Goal: Information Seeking & Learning: Learn about a topic

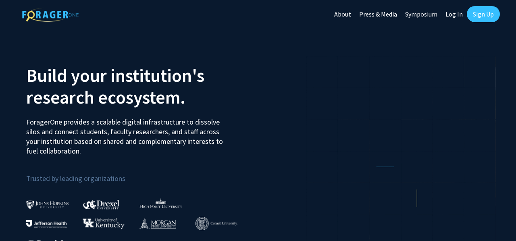
click at [455, 12] on link "Log In" at bounding box center [454, 14] width 25 height 28
select select
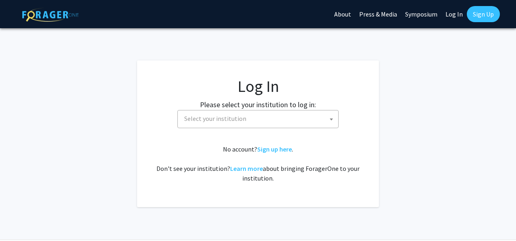
click at [249, 125] on span "Select your institution" at bounding box center [259, 118] width 157 height 17
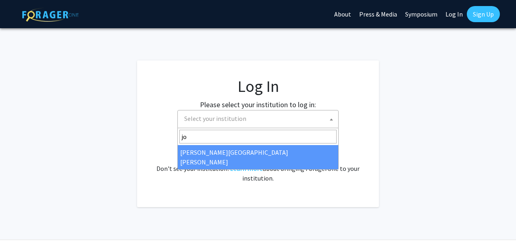
type input "joh"
select select "1"
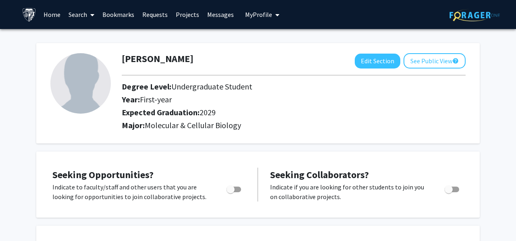
click at [239, 191] on span "Toggle" at bounding box center [234, 190] width 15 height 6
click at [231, 192] on input "Are you actively seeking opportunities?" at bounding box center [230, 192] width 0 height 0
checkbox input "true"
click at [184, 16] on link "Projects" at bounding box center [187, 14] width 31 height 28
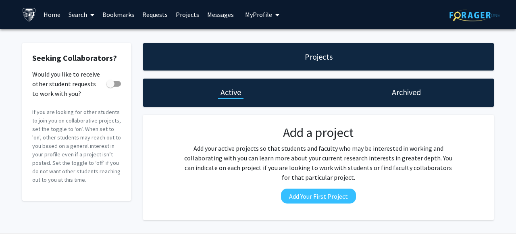
click at [81, 11] on link "Search" at bounding box center [82, 14] width 34 height 28
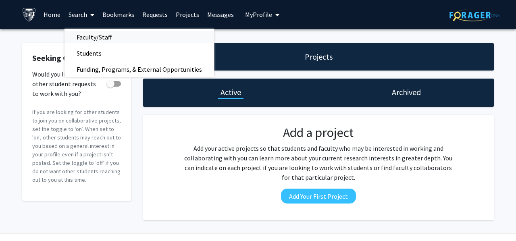
click at [86, 37] on span "Faculty/Staff" at bounding box center [94, 37] width 59 height 16
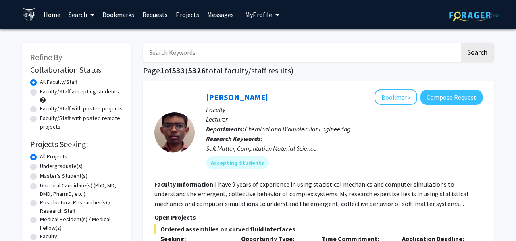
click at [90, 16] on icon at bounding box center [92, 15] width 4 height 6
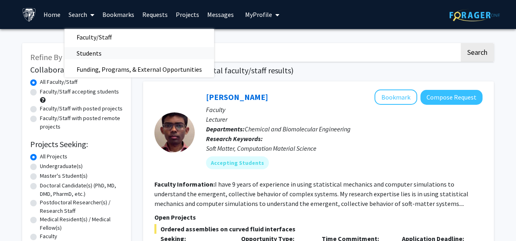
click at [83, 52] on span "Students" at bounding box center [89, 53] width 49 height 16
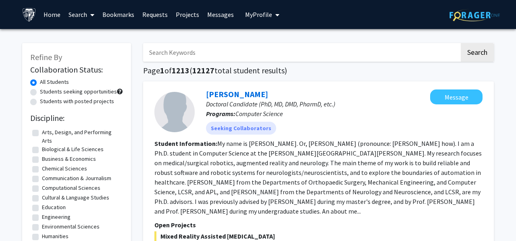
click at [75, 11] on link "Search" at bounding box center [82, 14] width 34 height 28
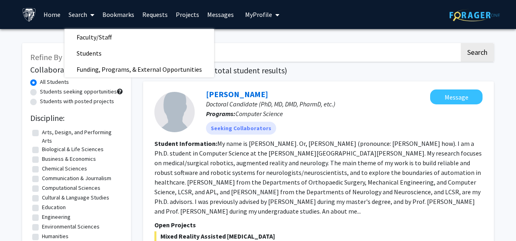
click at [83, 9] on link "Search" at bounding box center [82, 14] width 34 height 28
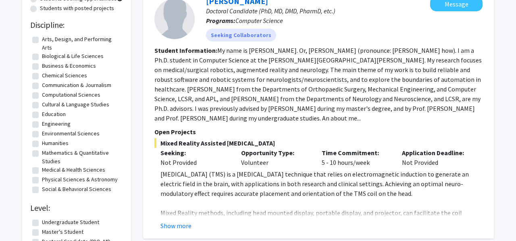
scroll to position [93, 0]
click at [42, 56] on label "Biological & Life Sciences" at bounding box center [73, 56] width 62 height 8
click at [42, 56] on input "Biological & Life Sciences" at bounding box center [44, 54] width 5 height 5
checkbox input "true"
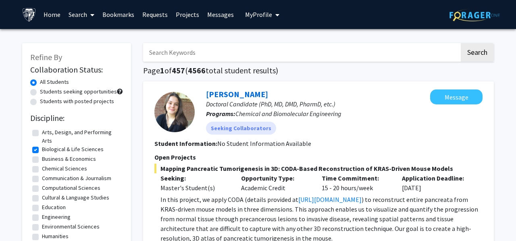
click at [92, 13] on icon at bounding box center [92, 15] width 4 height 6
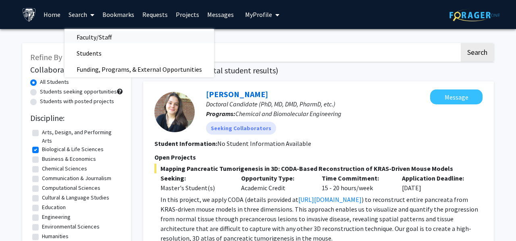
click at [90, 33] on span "Faculty/Staff" at bounding box center [94, 37] width 59 height 16
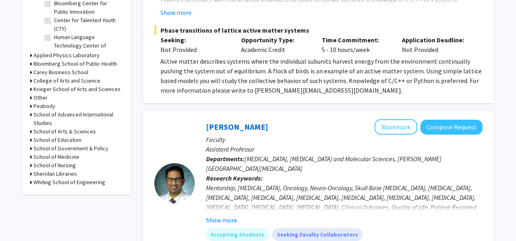
scroll to position [300, 0]
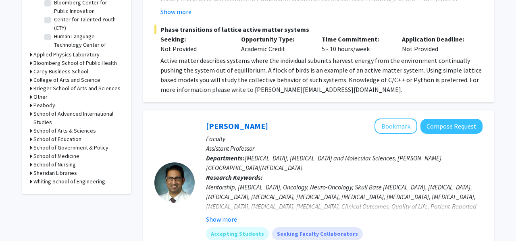
click at [73, 129] on h3 "School of Arts & Sciences" at bounding box center [64, 131] width 62 height 8
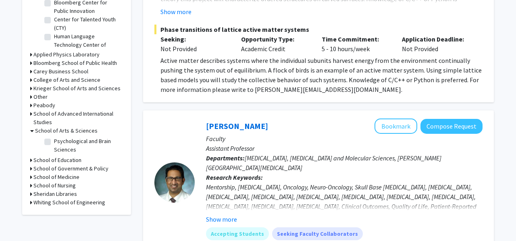
click at [69, 140] on label "Psychological and Brain Sciences" at bounding box center [87, 145] width 67 height 17
click at [59, 140] on input "Psychological and Brain Sciences" at bounding box center [56, 139] width 5 height 5
checkbox input "true"
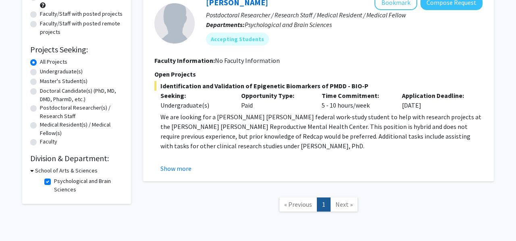
scroll to position [84, 0]
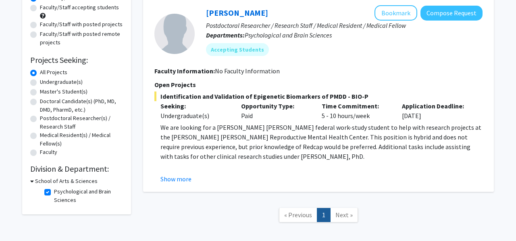
click at [58, 190] on label "Psychological and Brain Sciences" at bounding box center [87, 195] width 67 height 17
click at [58, 190] on input "Psychological and Brain Sciences" at bounding box center [56, 189] width 5 height 5
checkbox input "false"
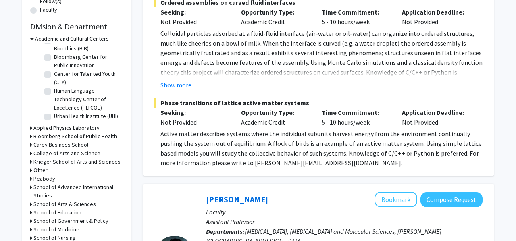
scroll to position [229, 0]
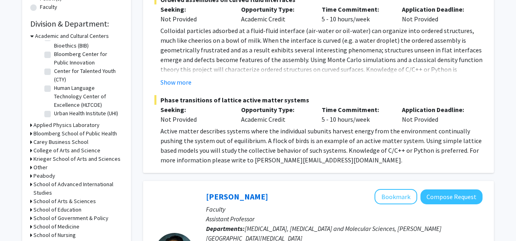
click at [77, 133] on h3 "Bloomberg School of Public Health" at bounding box center [74, 133] width 83 height 8
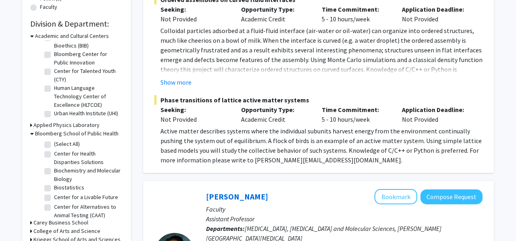
click at [66, 169] on label "Biochemistry and Molecular Biology" at bounding box center [87, 175] width 67 height 17
click at [59, 169] on input "Biochemistry and Molecular Biology" at bounding box center [56, 169] width 5 height 5
checkbox input "true"
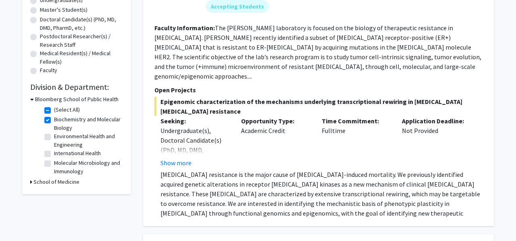
scroll to position [170, 0]
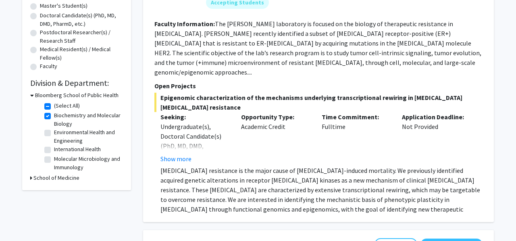
click at [75, 163] on label "Molecular Microbiology and Immunology" at bounding box center [87, 163] width 67 height 17
click at [59, 160] on input "Molecular Microbiology and Immunology" at bounding box center [56, 157] width 5 height 5
checkbox input "true"
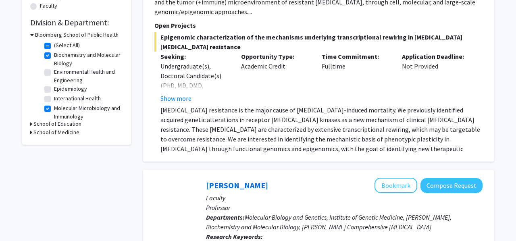
scroll to position [235, 0]
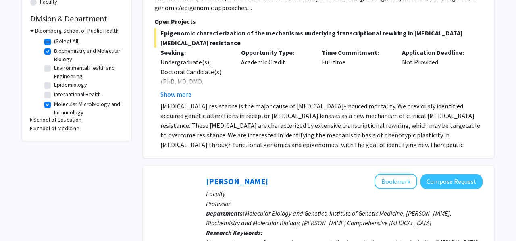
click at [56, 127] on h3 "School of Medicine" at bounding box center [56, 128] width 46 height 8
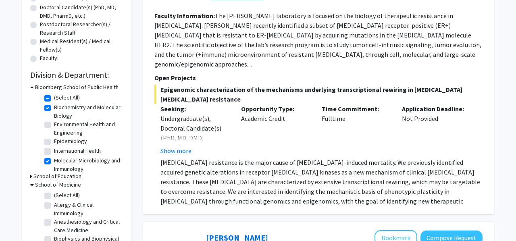
scroll to position [0, 0]
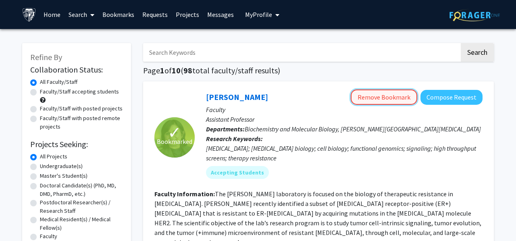
click at [370, 101] on button "Remove Bookmark" at bounding box center [384, 97] width 67 height 15
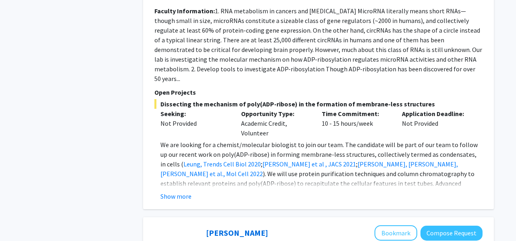
scroll to position [536, 0]
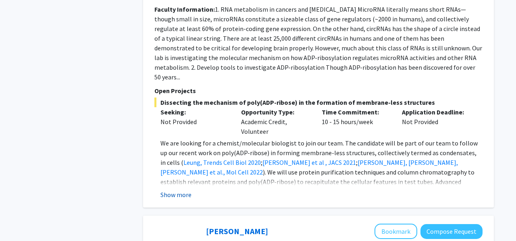
click at [180, 190] on button "Show more" at bounding box center [175, 195] width 31 height 10
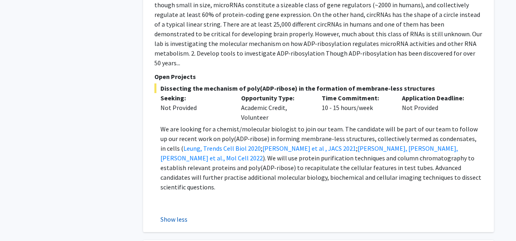
scroll to position [555, 0]
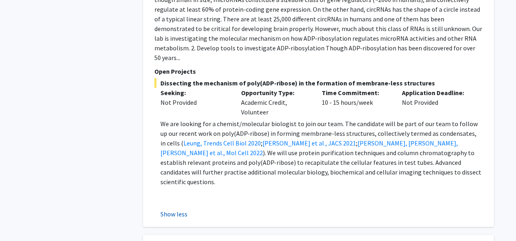
click at [175, 209] on button "Show less" at bounding box center [173, 214] width 27 height 10
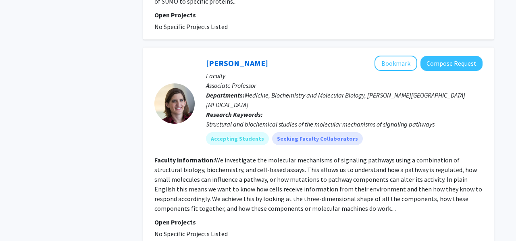
scroll to position [931, 0]
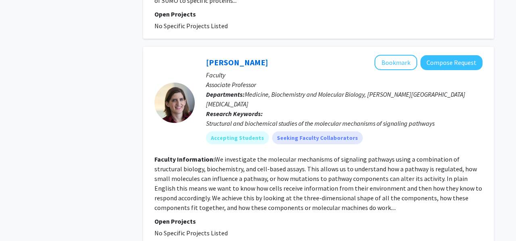
click at [220, 154] on section "Faculty Information: We investigate the molecular mechanisms of signaling pathw…" at bounding box center [318, 183] width 328 height 58
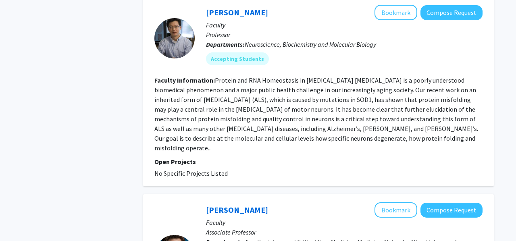
scroll to position [1189, 0]
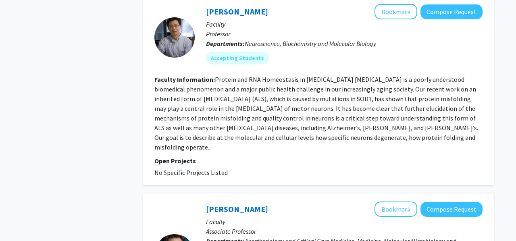
click at [284, 99] on fg-read-more "Protein and RNA Homeostasis in Neurodegeneration Neurodegeneration is a poorly …" at bounding box center [316, 113] width 324 height 76
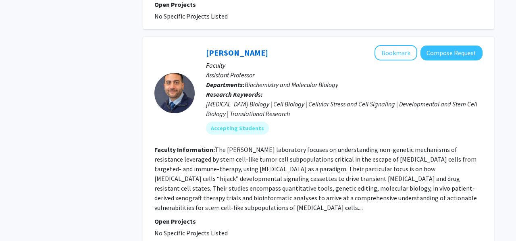
scroll to position [2298, 0]
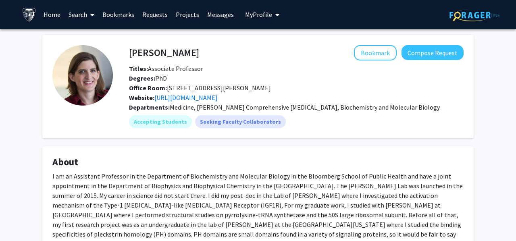
click at [302, 54] on div "Bookmark Compose Request" at bounding box center [331, 52] width 265 height 15
